Goal: Information Seeking & Learning: Check status

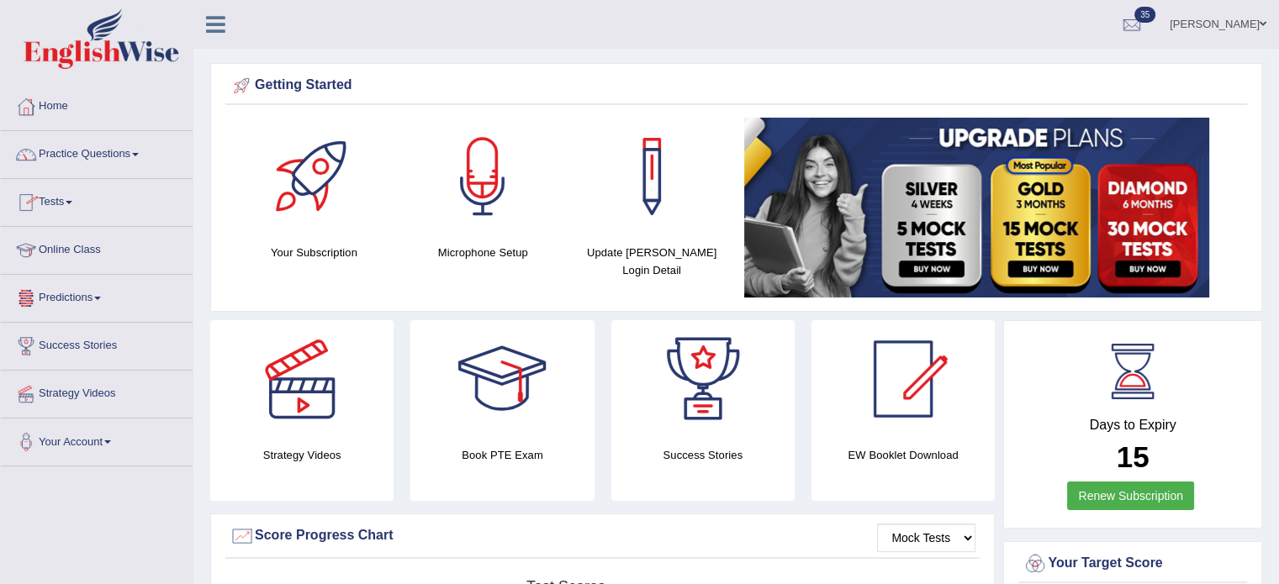
click at [72, 201] on span at bounding box center [69, 202] width 7 height 3
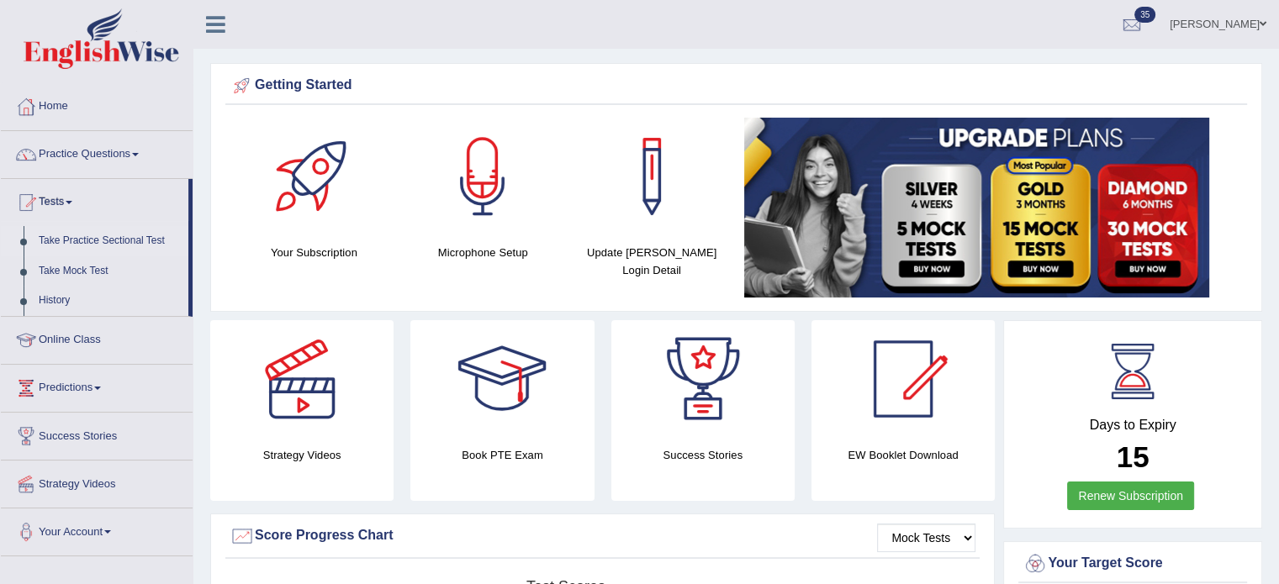
click at [118, 237] on link "Take Practice Sectional Test" at bounding box center [109, 241] width 157 height 30
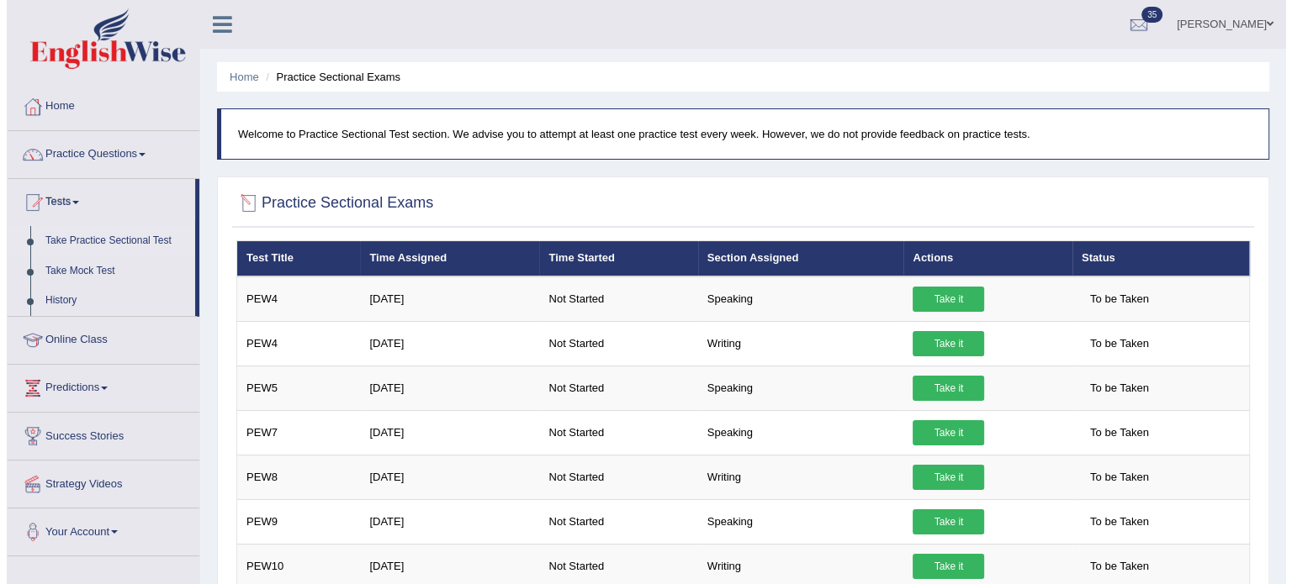
scroll to position [101, 0]
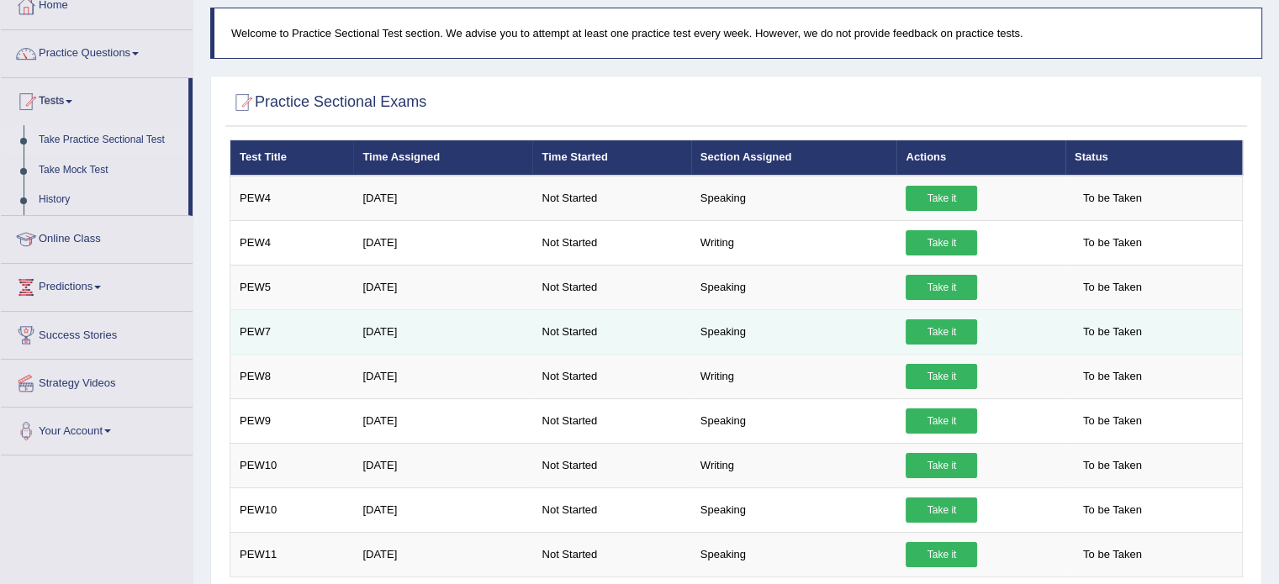
click at [937, 322] on link "Take it" at bounding box center [941, 332] width 71 height 25
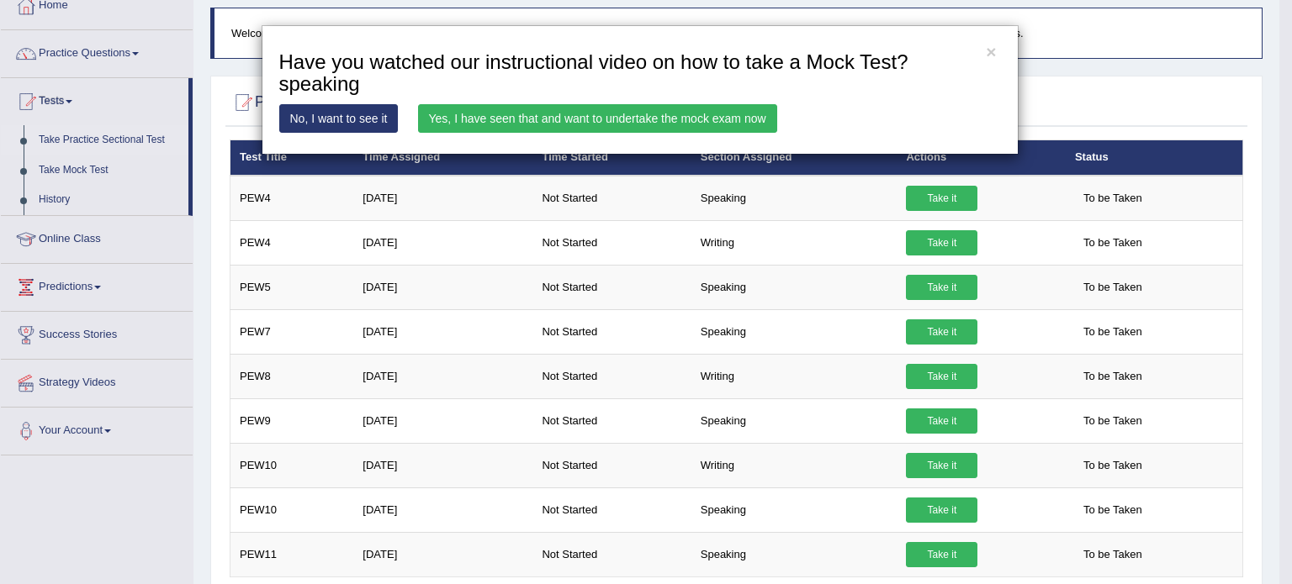
click at [658, 107] on link "Yes, I have seen that and want to undertake the mock exam now" at bounding box center [597, 118] width 359 height 29
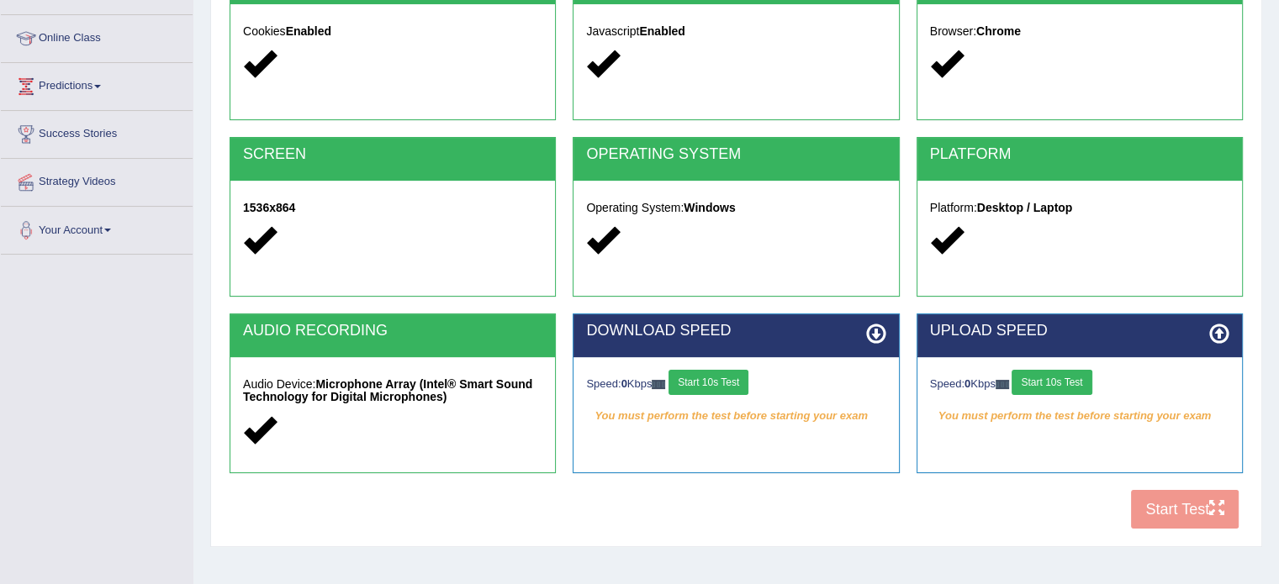
scroll to position [212, 0]
click at [709, 385] on button "Start 10s Test" at bounding box center [708, 382] width 80 height 25
click at [1066, 370] on div "Speed: 0 Kbps Start 10s Test" at bounding box center [1079, 384] width 299 height 29
click at [1058, 383] on button "Start 10s Test" at bounding box center [1052, 382] width 80 height 25
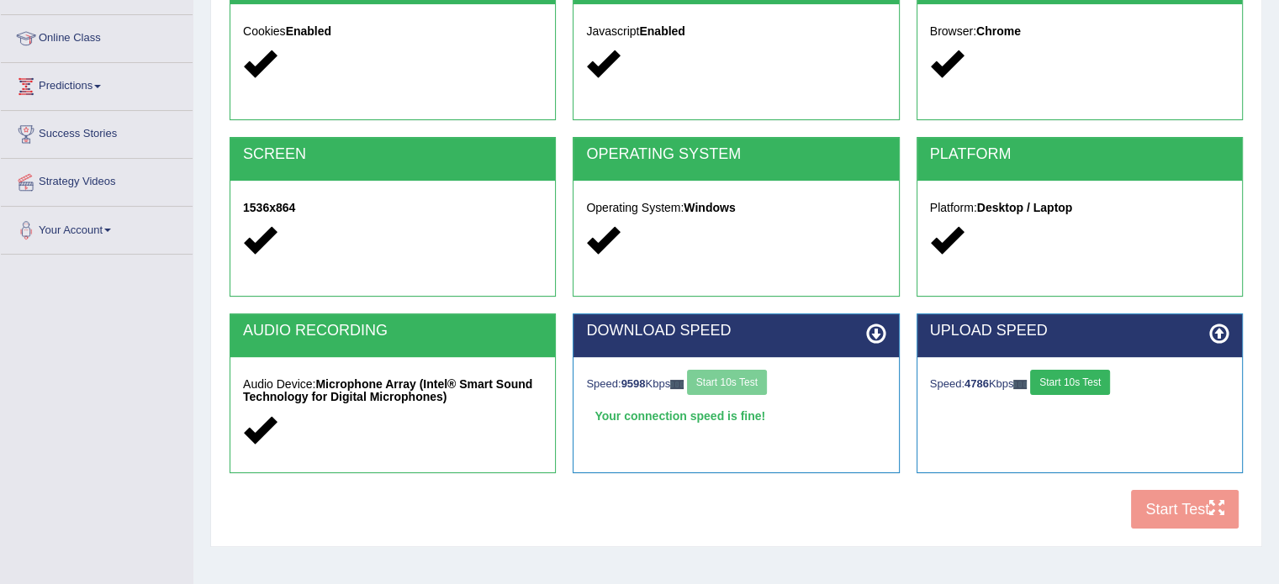
click at [1062, 383] on button "Start 10s Test" at bounding box center [1070, 382] width 80 height 25
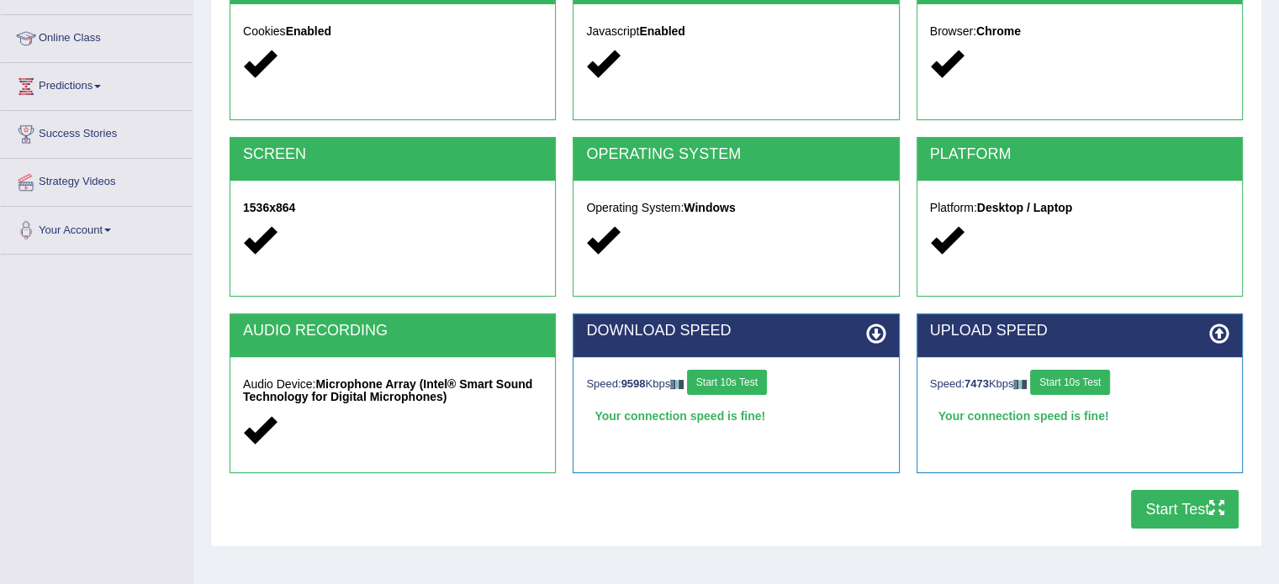
click at [1179, 515] on button "Start Test" at bounding box center [1185, 509] width 108 height 39
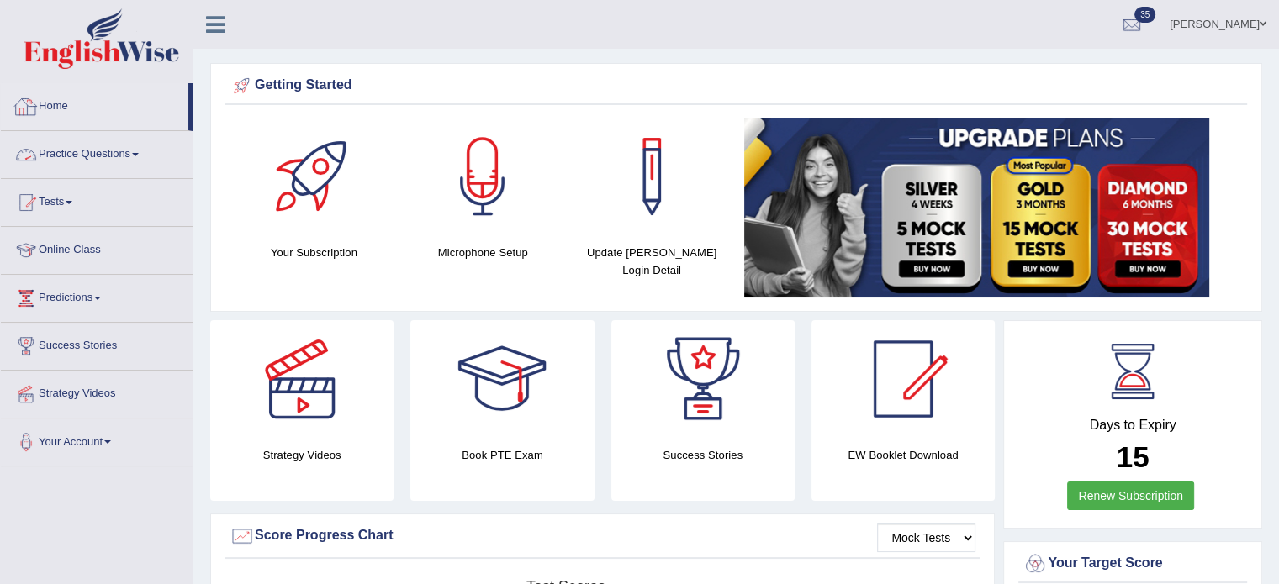
click at [55, 103] on link "Home" at bounding box center [95, 104] width 188 height 42
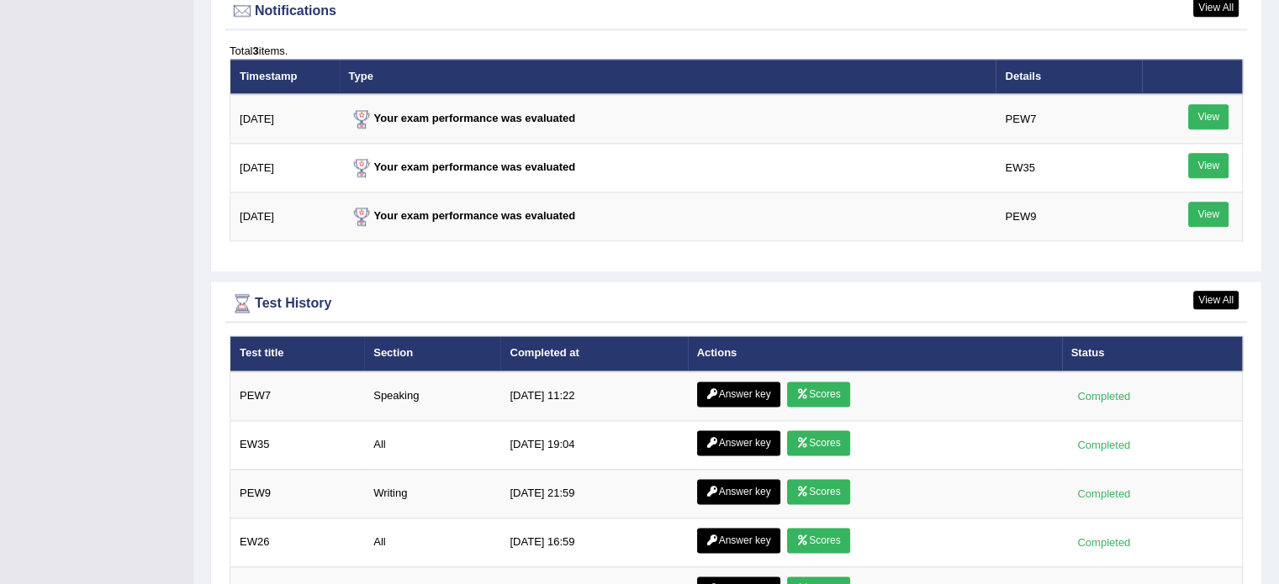
scroll to position [2071, 0]
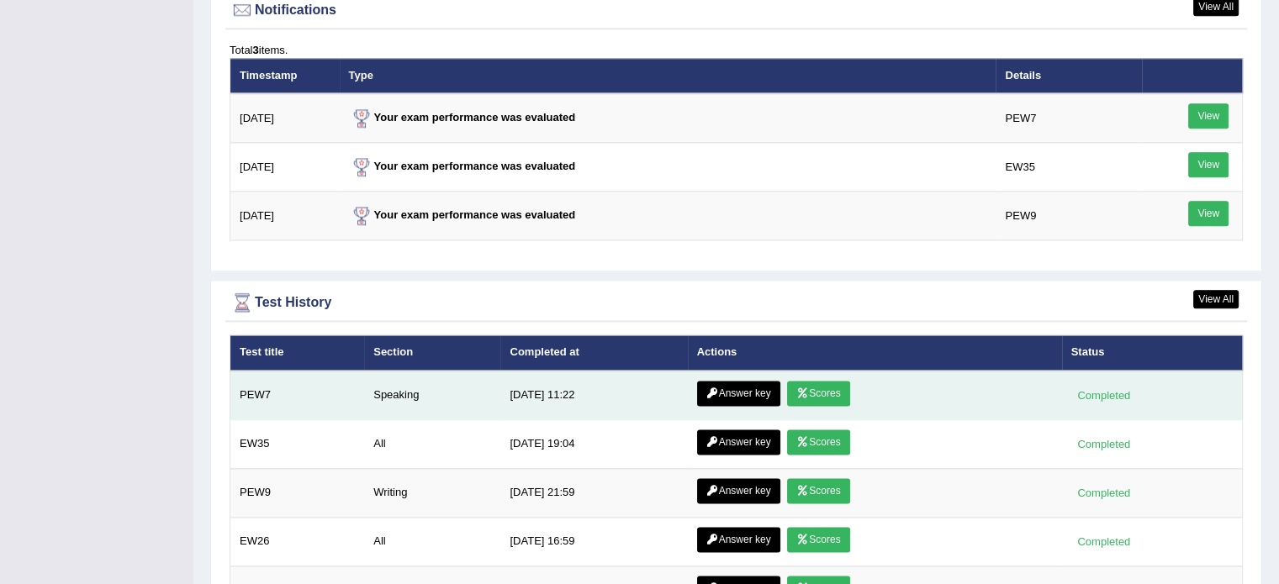
click at [824, 384] on link "Scores" at bounding box center [818, 393] width 62 height 25
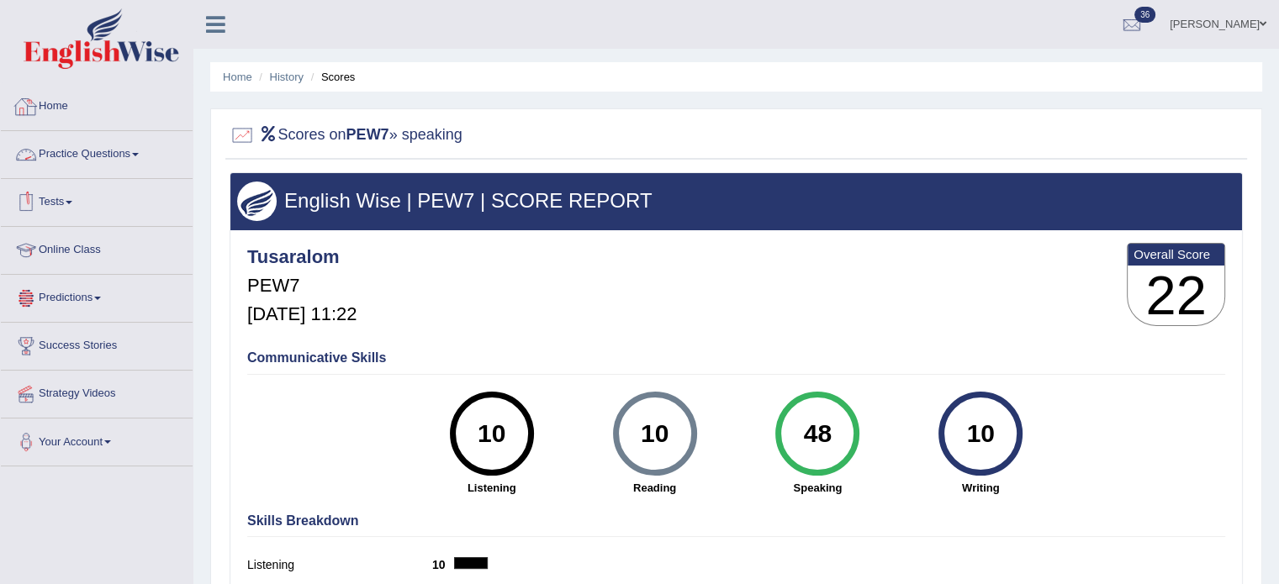
click at [62, 99] on link "Home" at bounding box center [97, 104] width 192 height 42
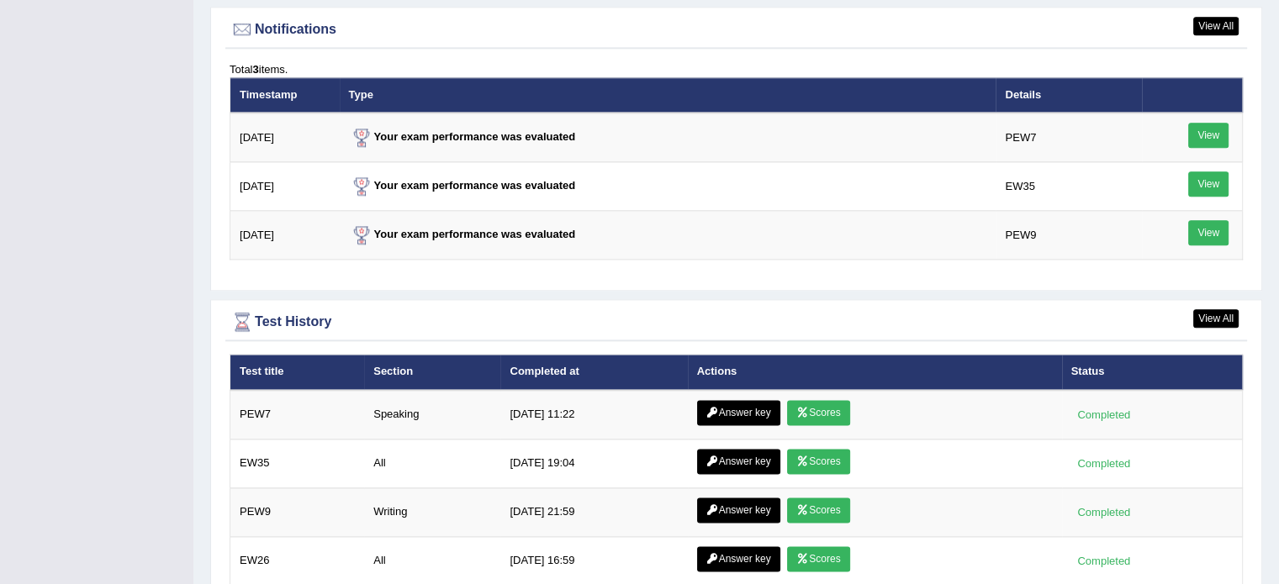
scroll to position [2068, 0]
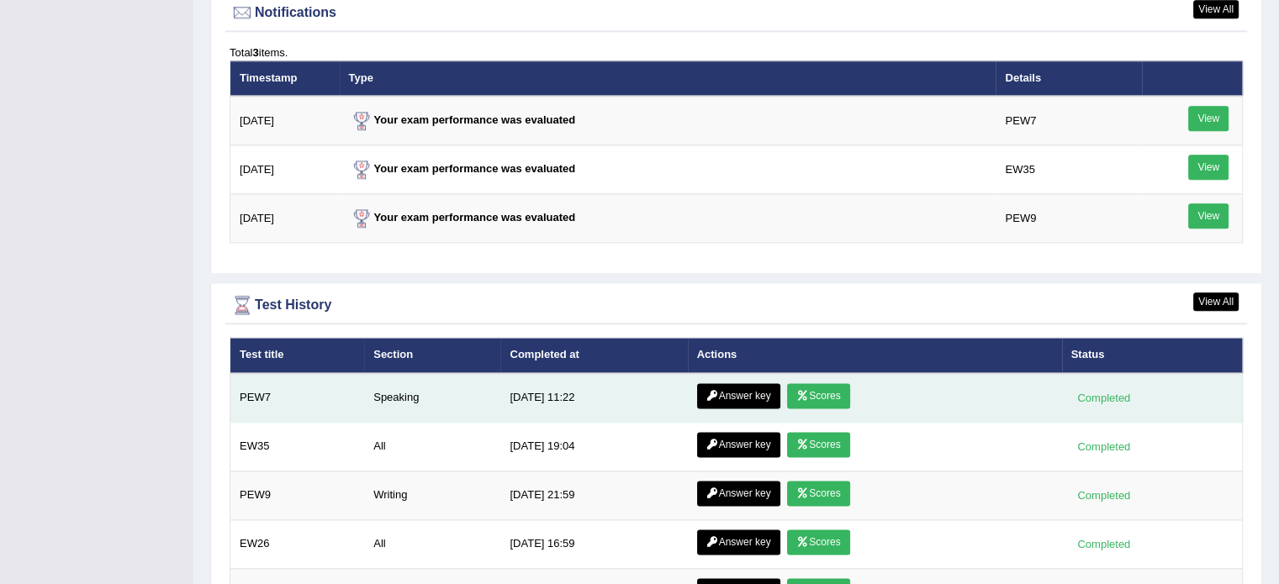
click at [721, 383] on link "Answer key" at bounding box center [738, 395] width 83 height 25
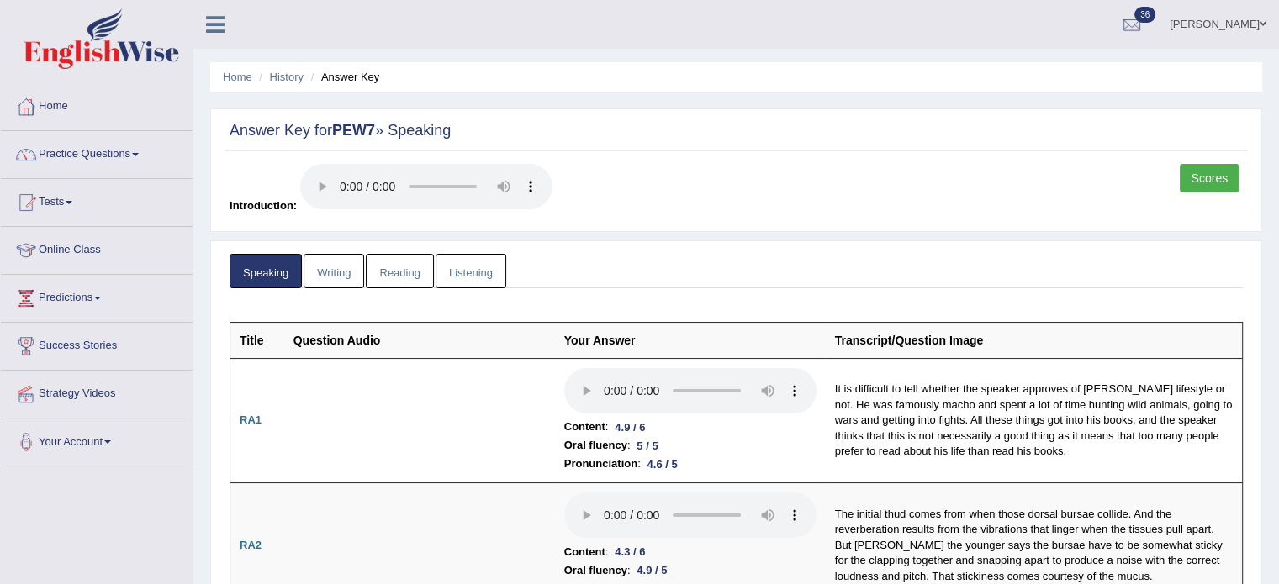
click at [1205, 171] on link "Scores" at bounding box center [1209, 178] width 59 height 29
